Goal: Communication & Community: Answer question/provide support

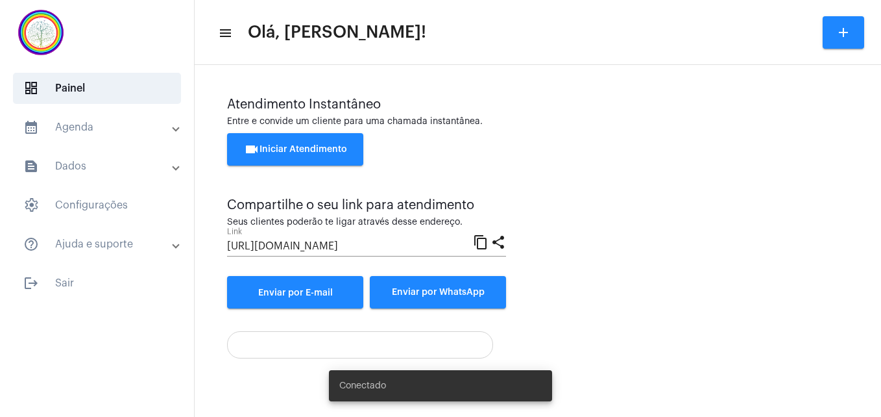
click at [283, 141] on button "videocam Iniciar Atendimento" at bounding box center [295, 149] width 136 height 32
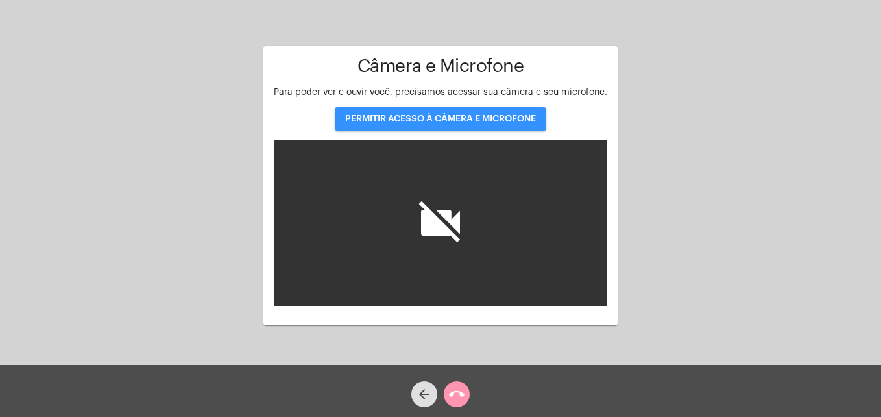
click at [396, 116] on span "PERMITIR ACESSO À CÂMERA E MICROFONE" at bounding box center [440, 118] width 191 height 9
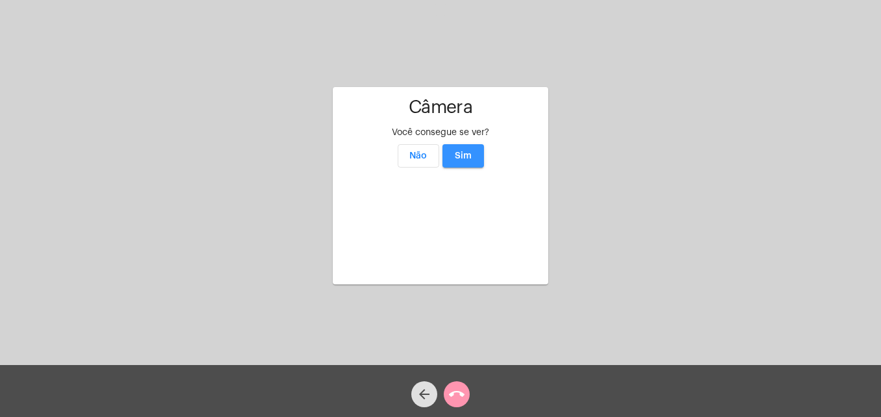
click at [474, 144] on button "Sim" at bounding box center [464, 155] width 42 height 23
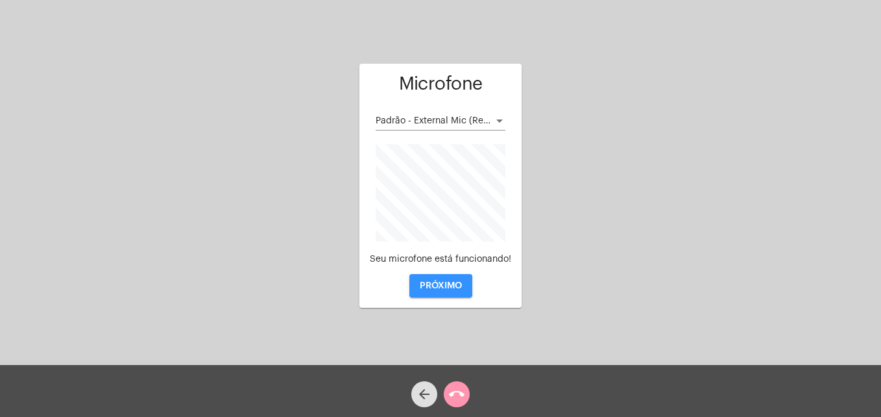
click at [442, 283] on span "PRÓXIMO" at bounding box center [441, 285] width 42 height 9
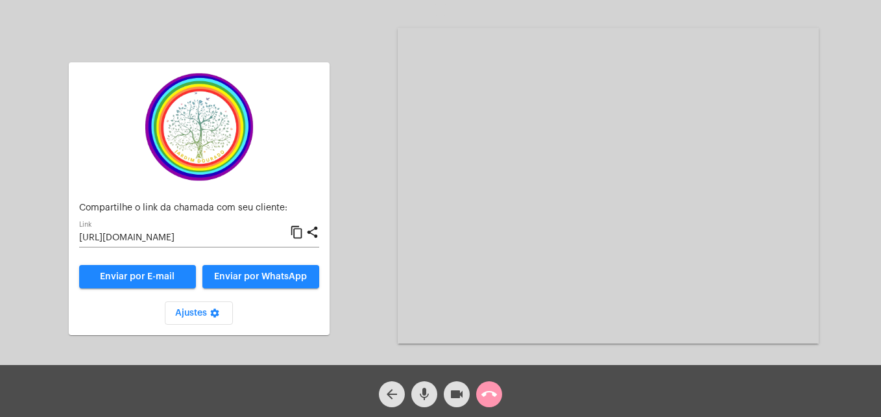
click at [299, 230] on mat-icon "content_copy" at bounding box center [297, 233] width 14 height 16
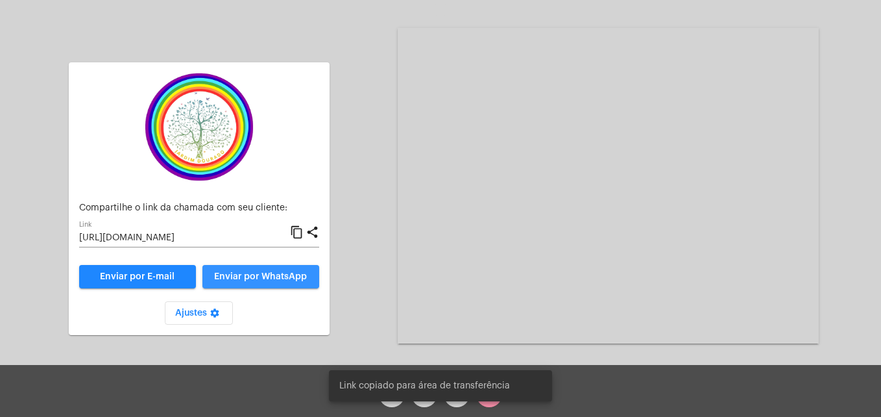
click at [286, 275] on span "Enviar por WhatsApp" at bounding box center [260, 276] width 93 height 9
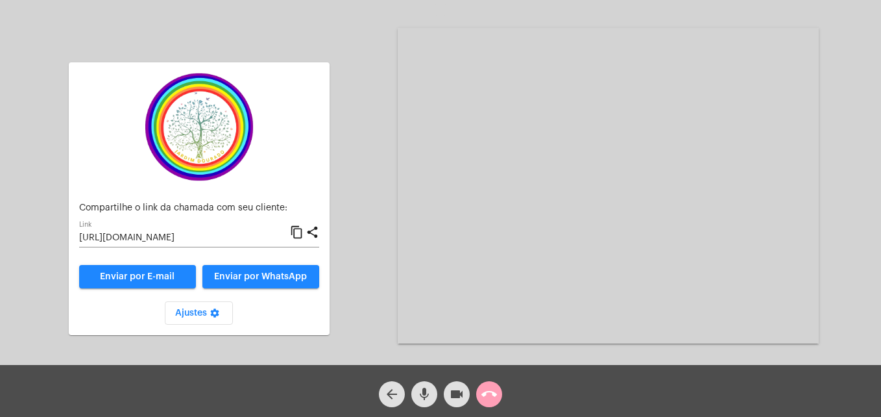
click at [495, 395] on mat-icon "call_end" at bounding box center [489, 394] width 16 height 16
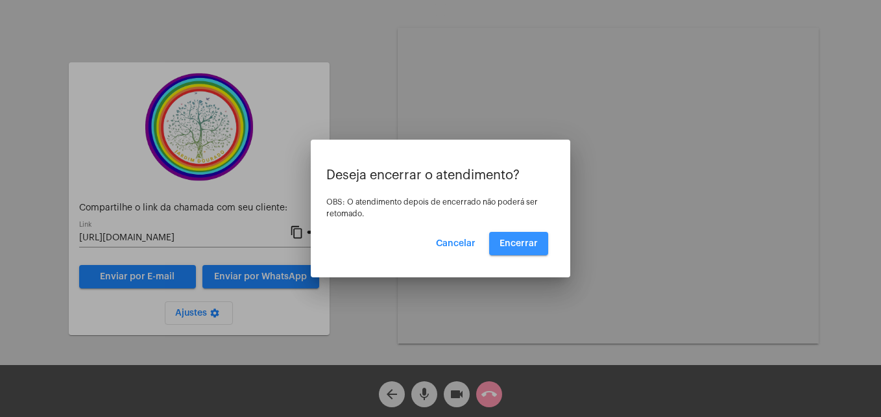
click at [522, 246] on span "Encerrar" at bounding box center [519, 243] width 38 height 9
